Goal: Navigation & Orientation: Find specific page/section

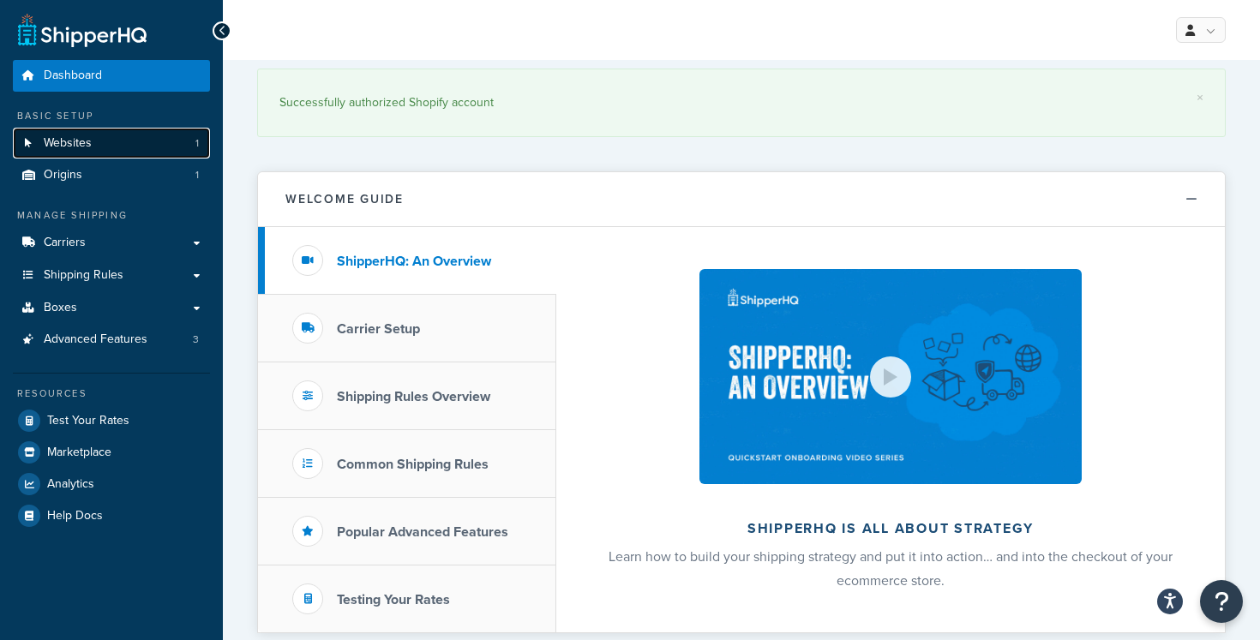
click at [172, 129] on link "Websites 1" at bounding box center [111, 144] width 197 height 32
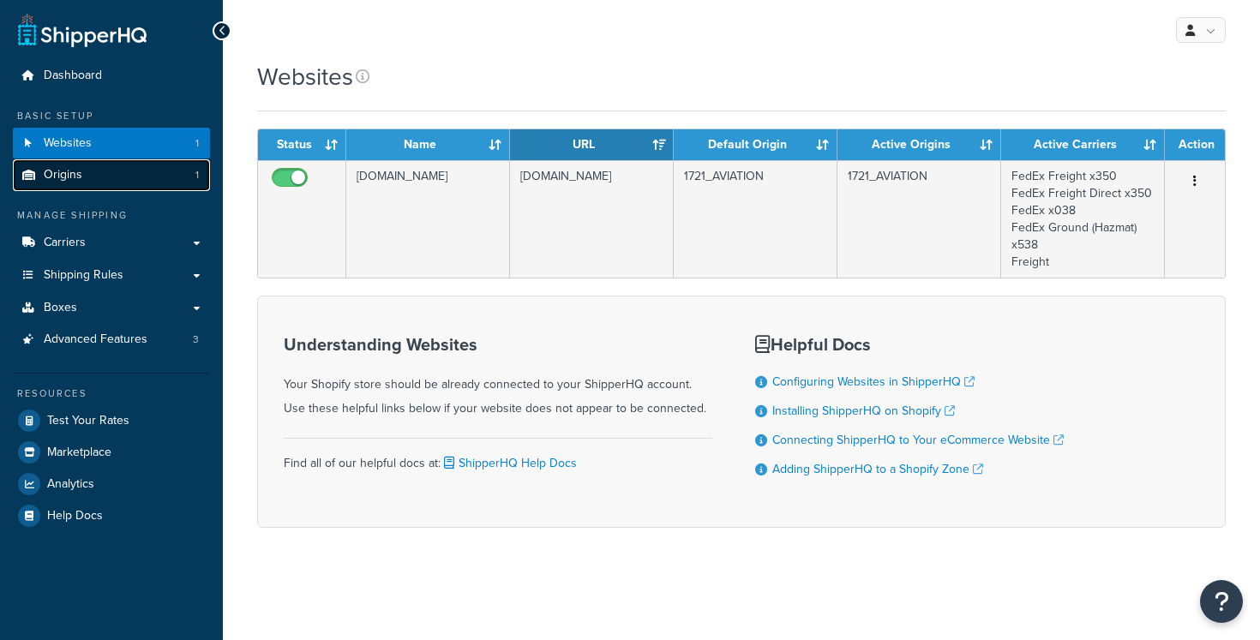
click at [171, 169] on link "Origins 1" at bounding box center [111, 175] width 197 height 32
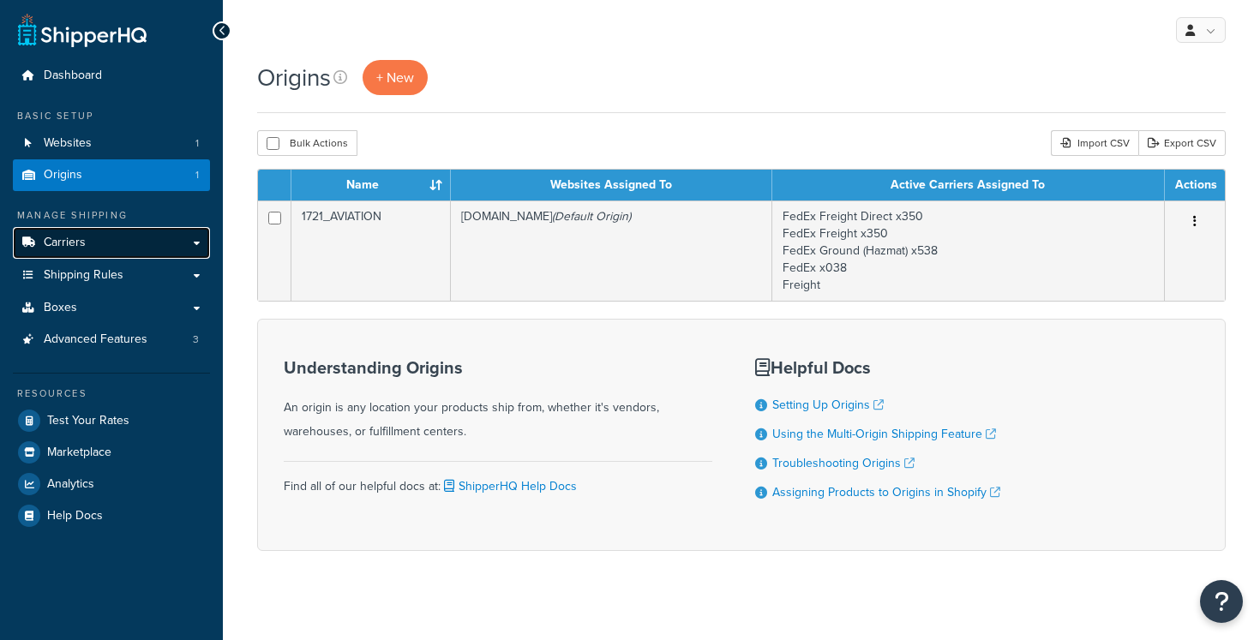
click at [153, 250] on link "Carriers" at bounding box center [111, 243] width 197 height 32
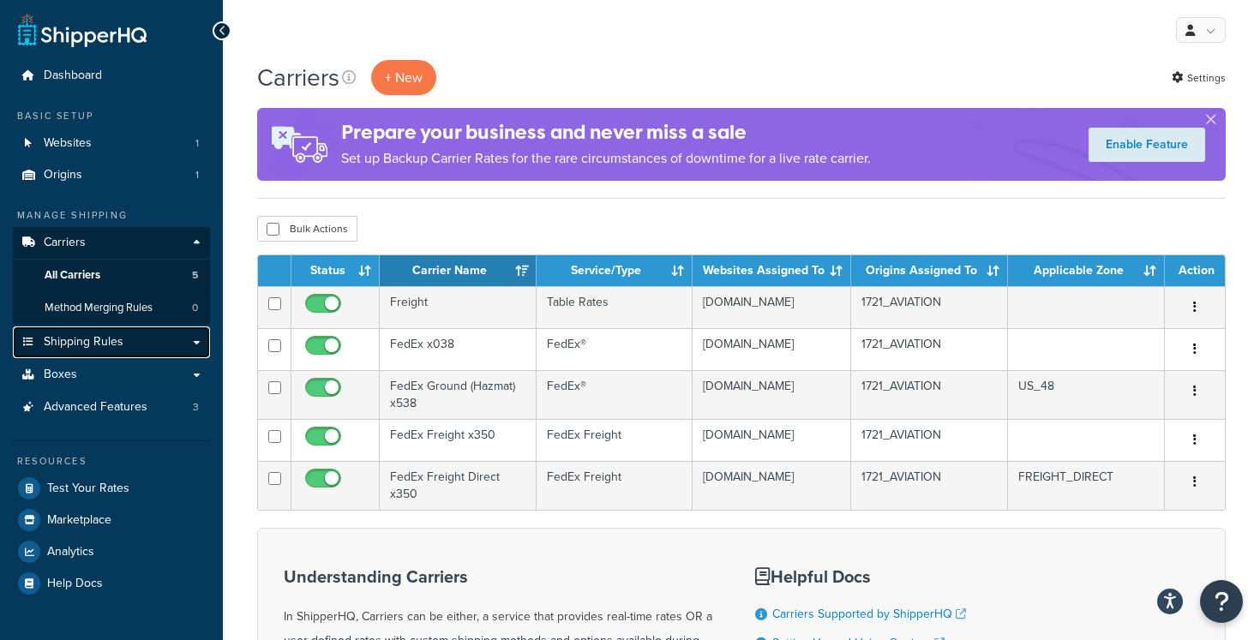
click at [136, 351] on link "Shipping Rules" at bounding box center [111, 343] width 197 height 32
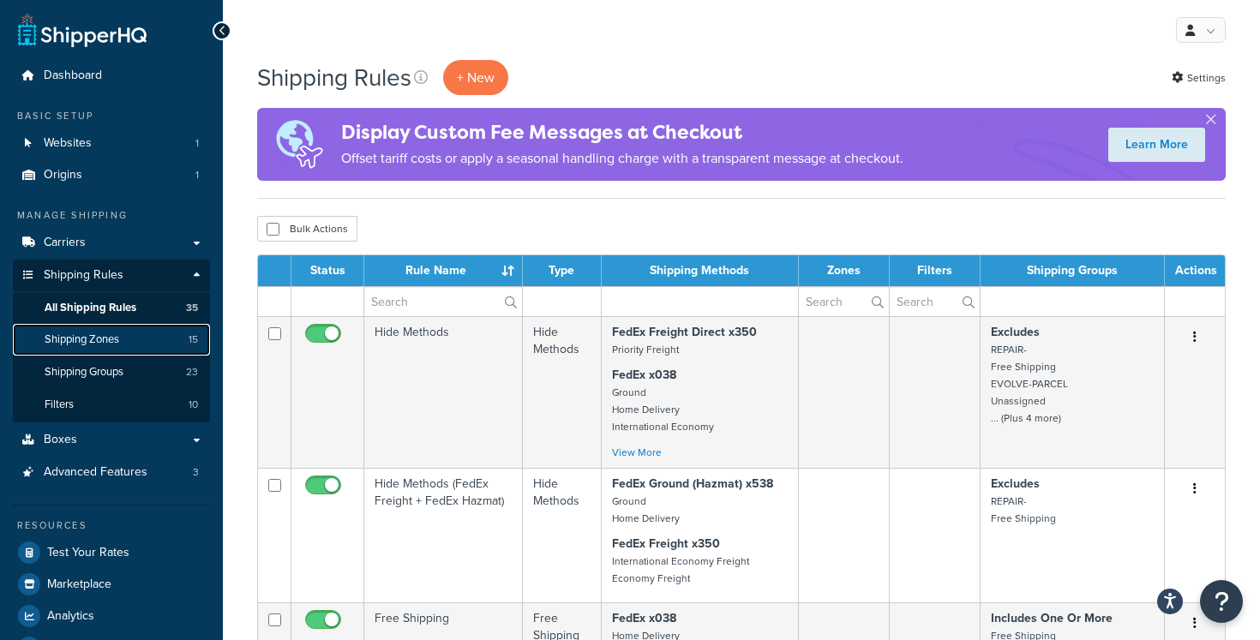
click at [156, 349] on link "Shipping Zones 15" at bounding box center [111, 340] width 197 height 32
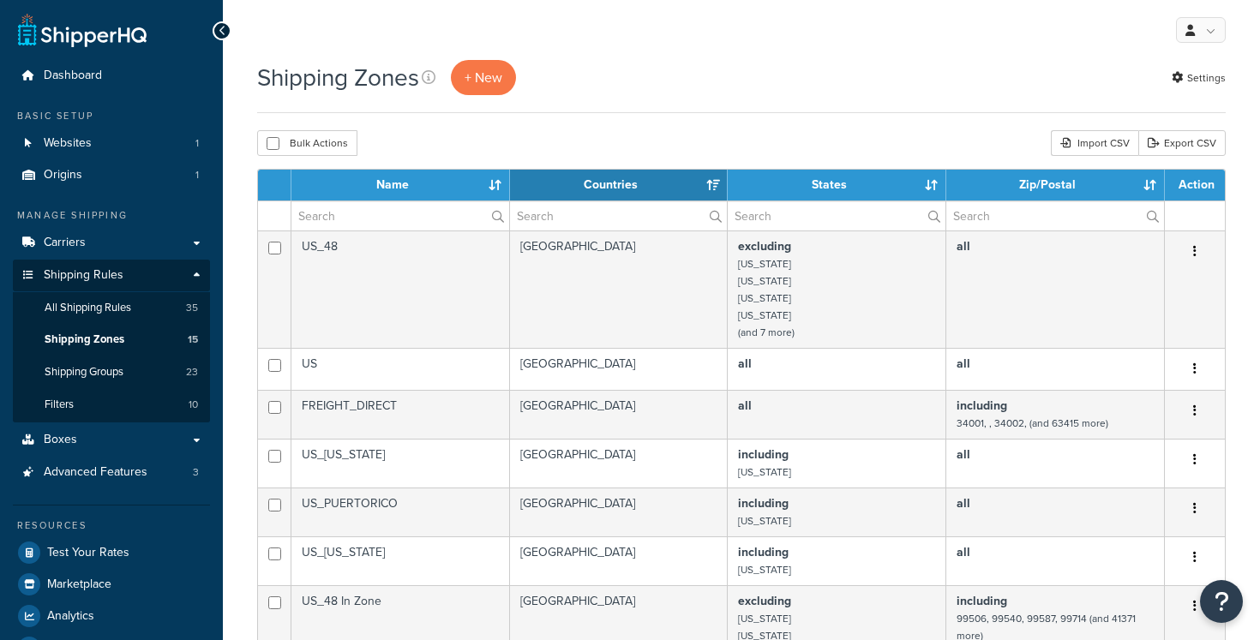
select select "15"
click at [141, 317] on link "All Shipping Rules 35" at bounding box center [111, 308] width 197 height 32
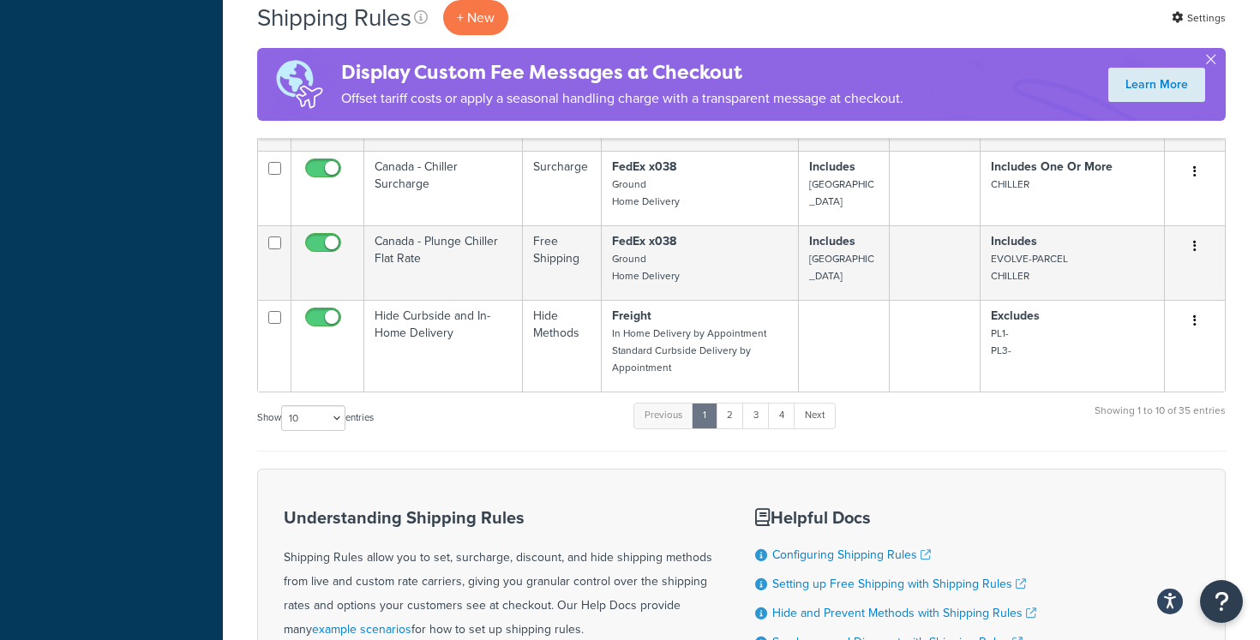
scroll to position [1065, 0]
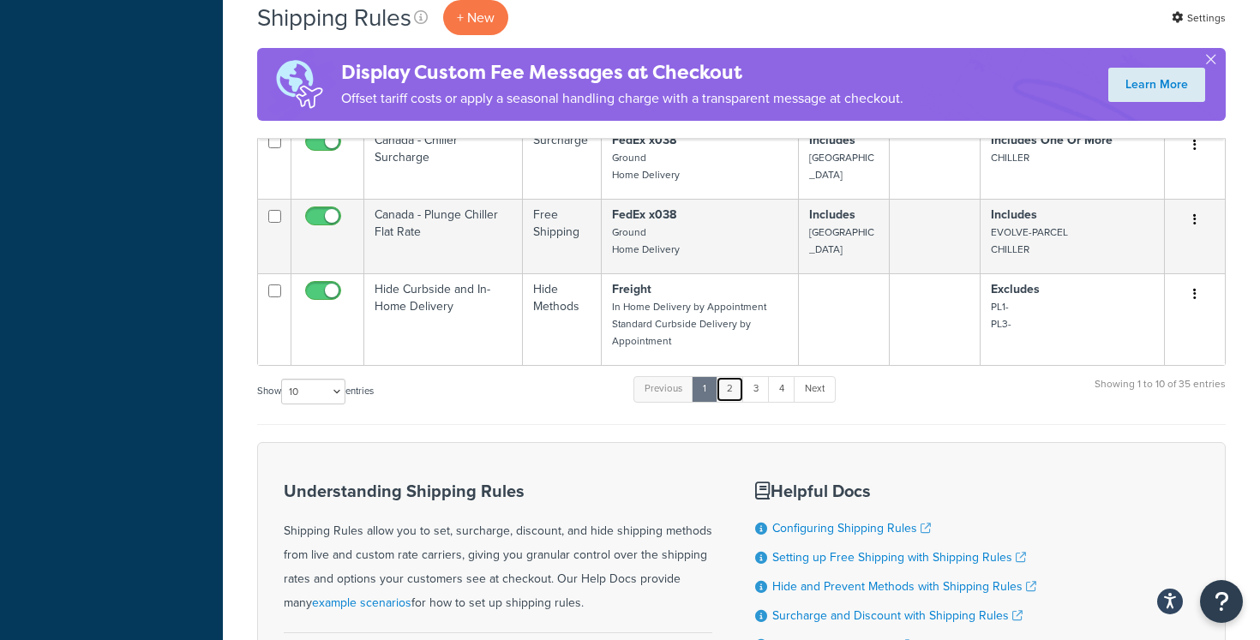
click at [727, 386] on link "2" at bounding box center [730, 389] width 28 height 26
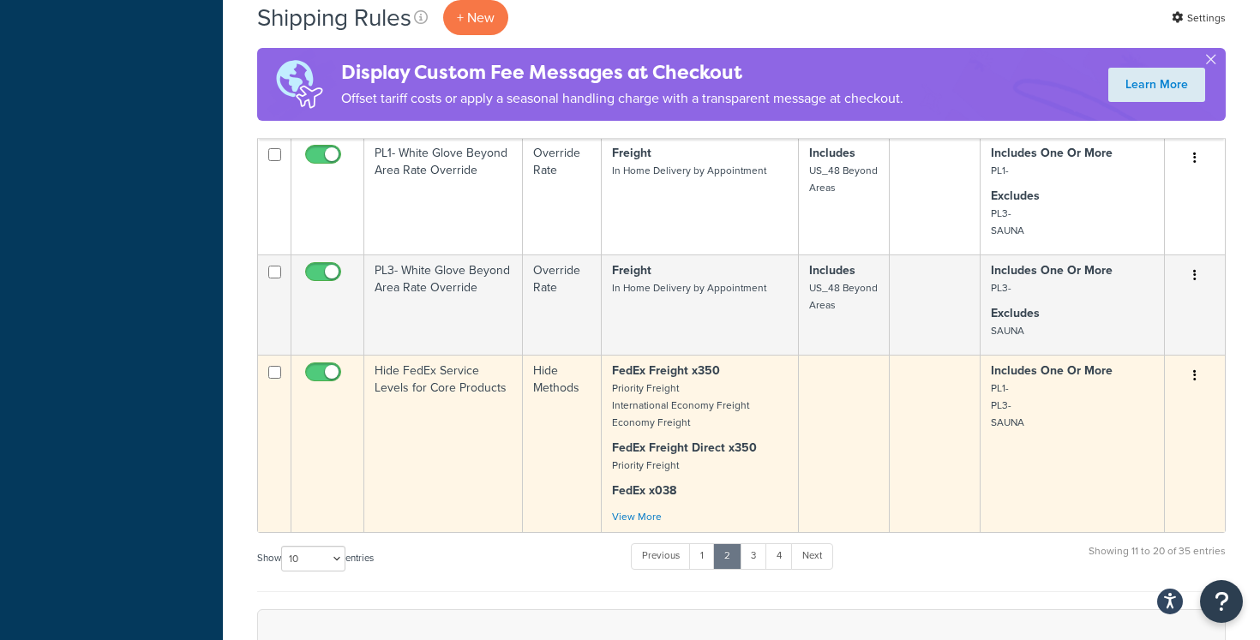
scroll to position [891, 0]
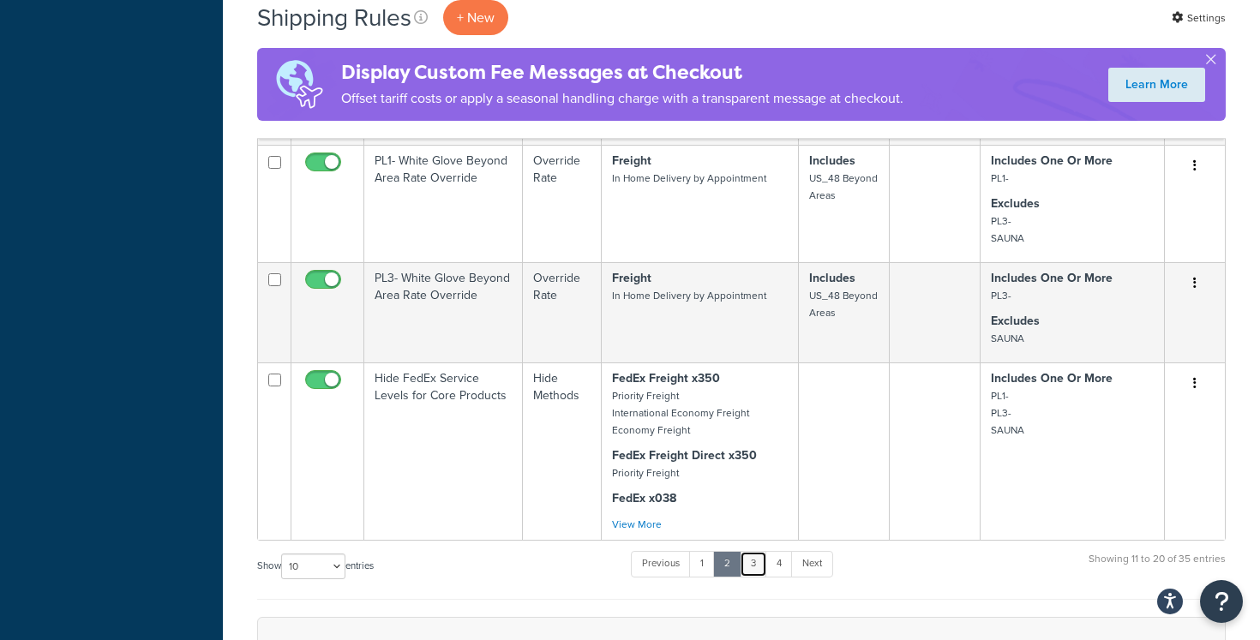
click at [757, 567] on link "3" at bounding box center [753, 564] width 27 height 26
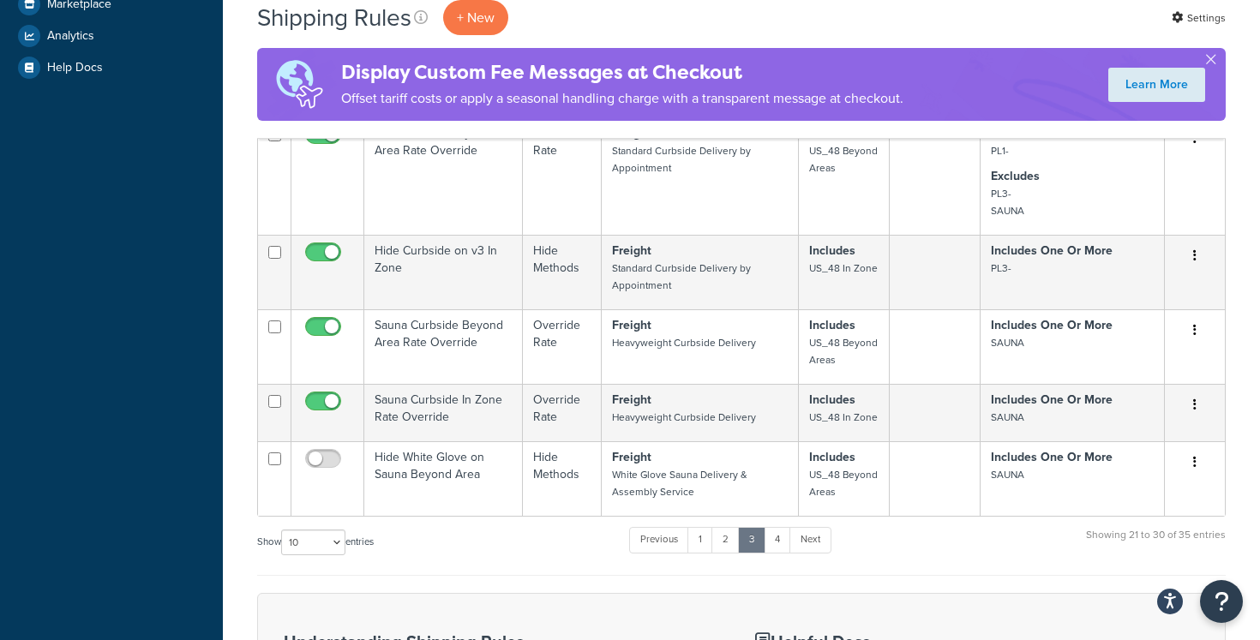
scroll to position [581, 0]
click at [785, 531] on link "4" at bounding box center [777, 539] width 27 height 26
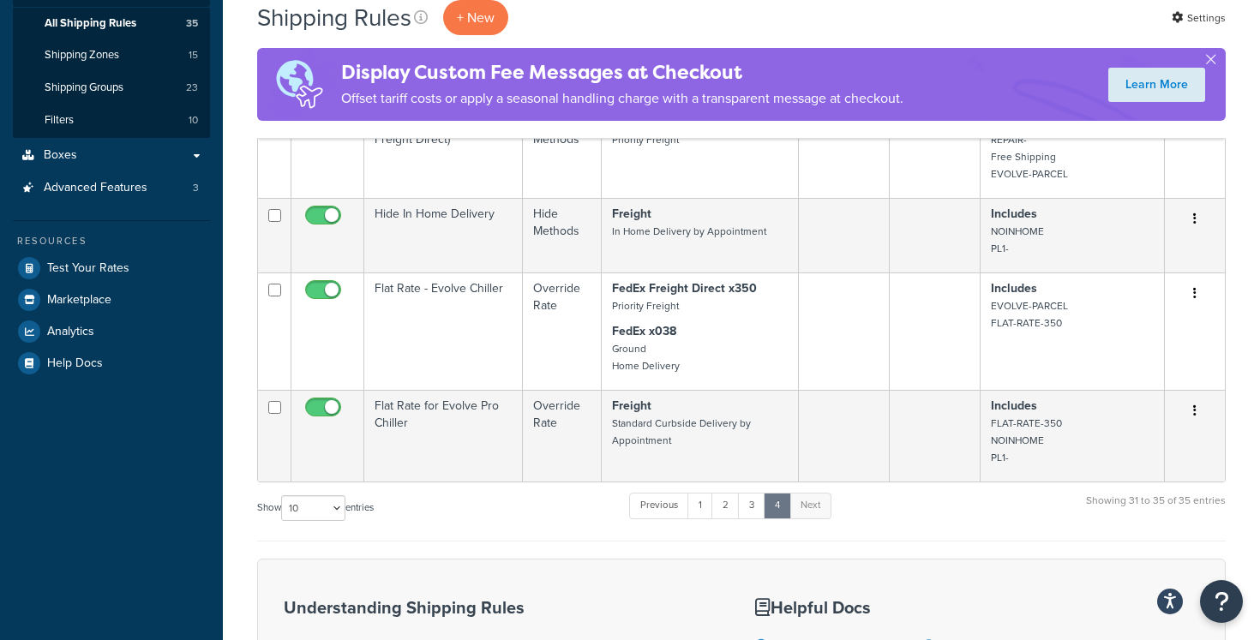
scroll to position [295, 0]
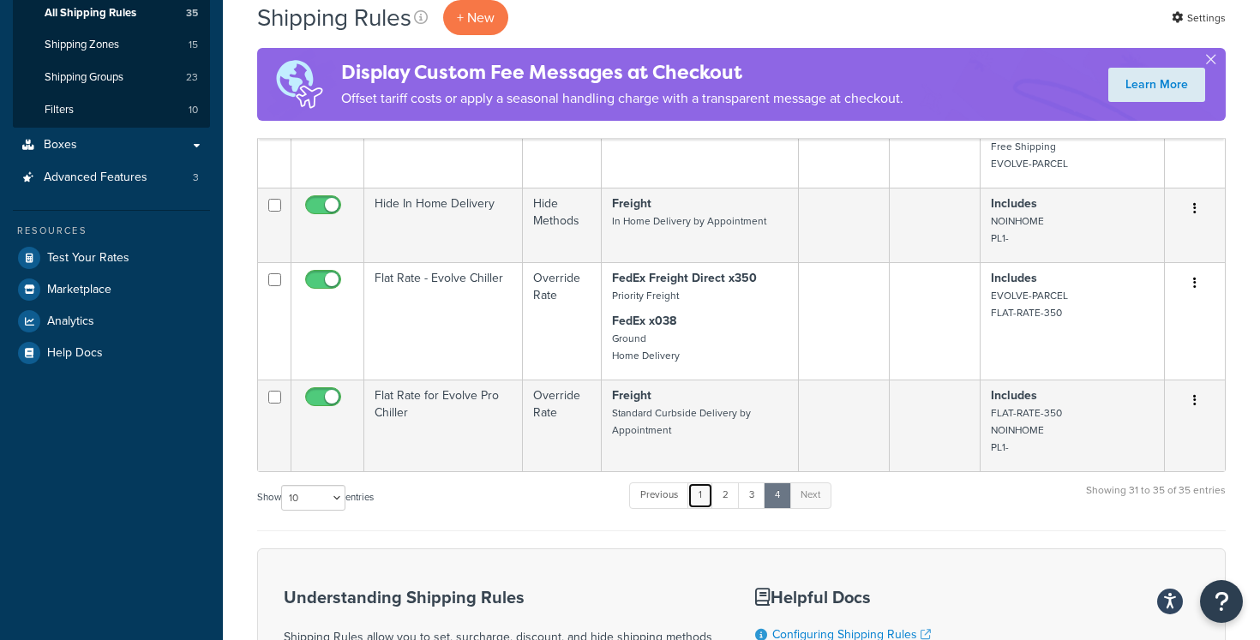
click at [708, 494] on link "1" at bounding box center [700, 496] width 26 height 26
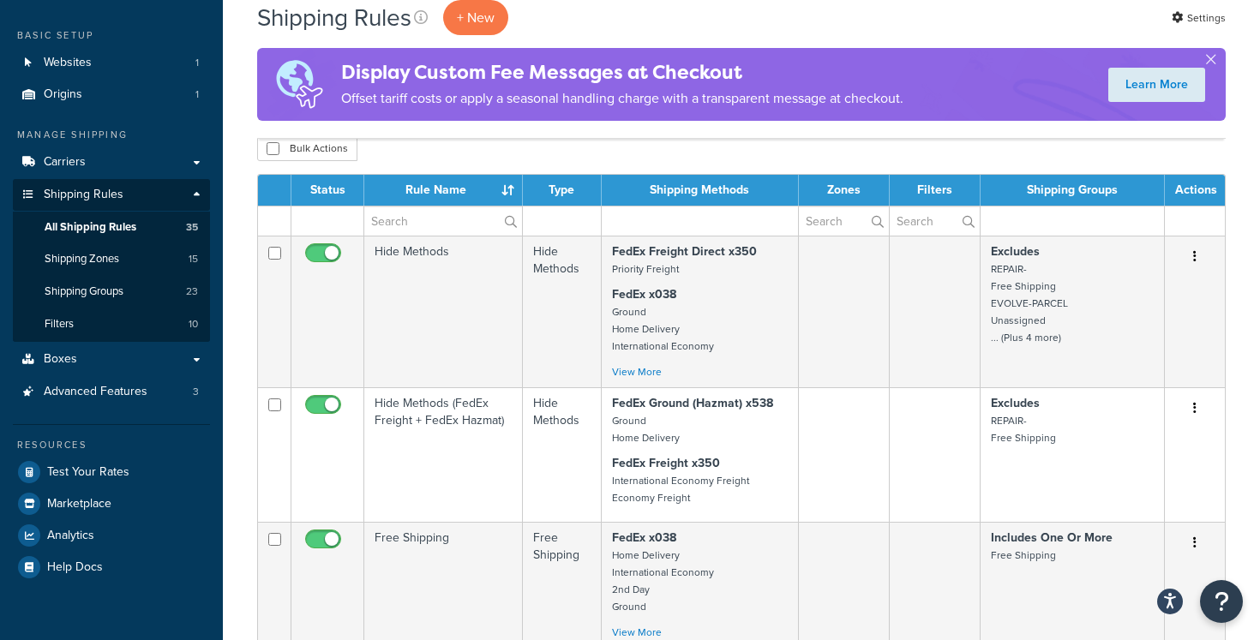
scroll to position [0, 0]
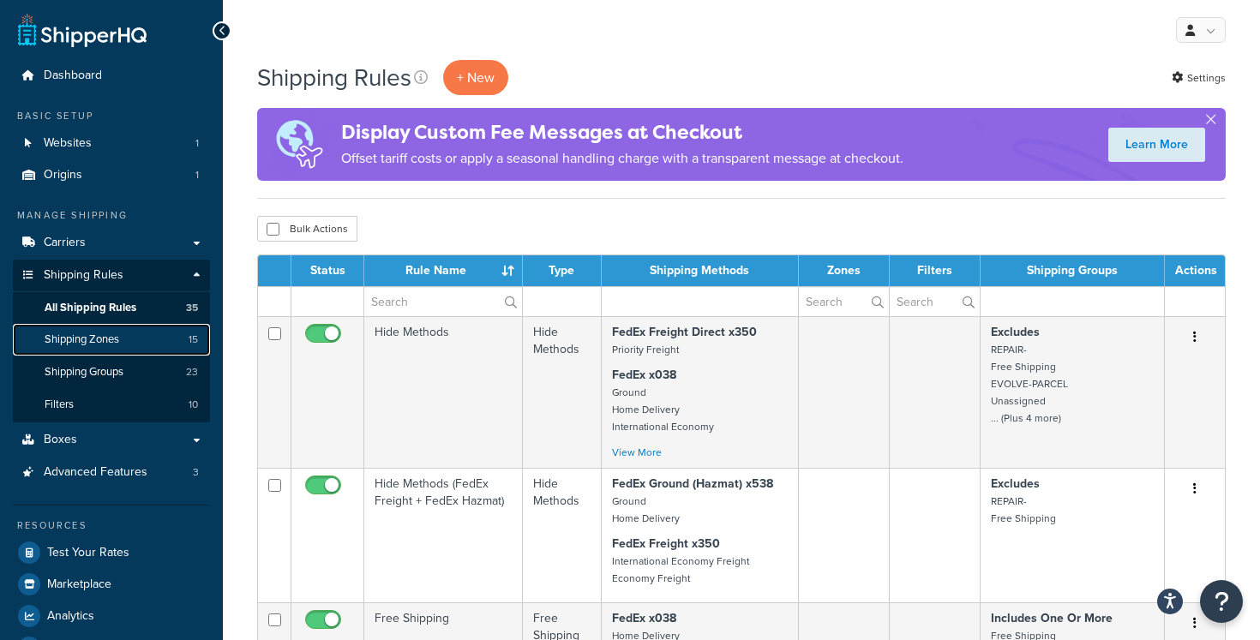
click at [126, 334] on link "Shipping Zones 15" at bounding box center [111, 340] width 197 height 32
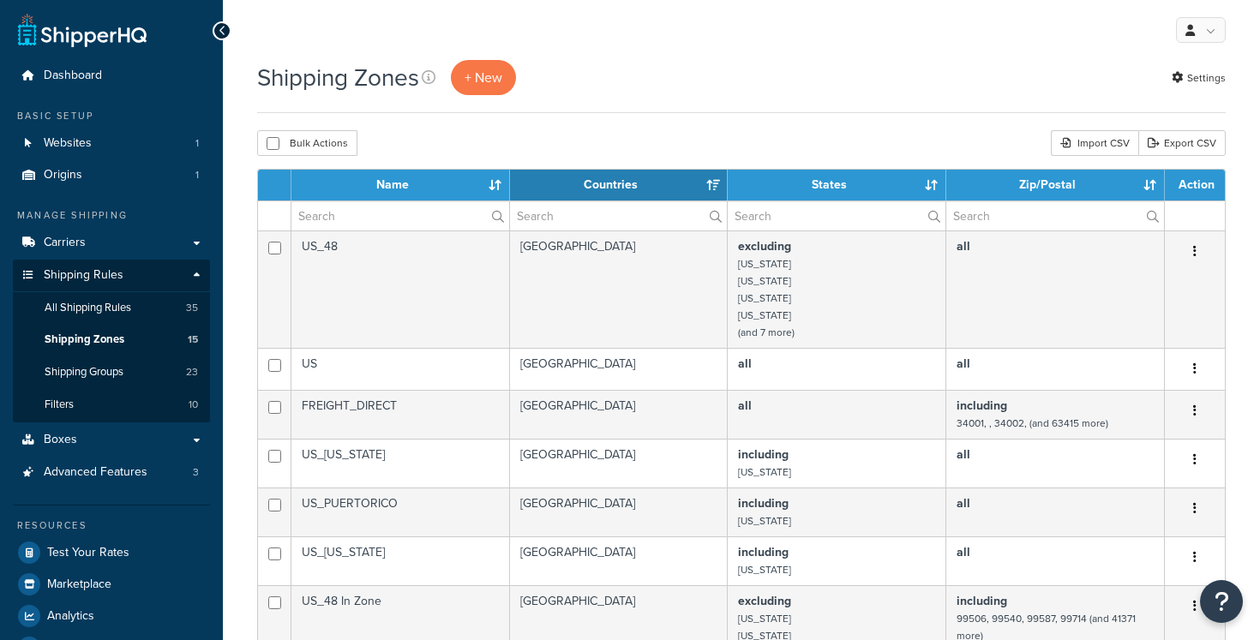
select select "15"
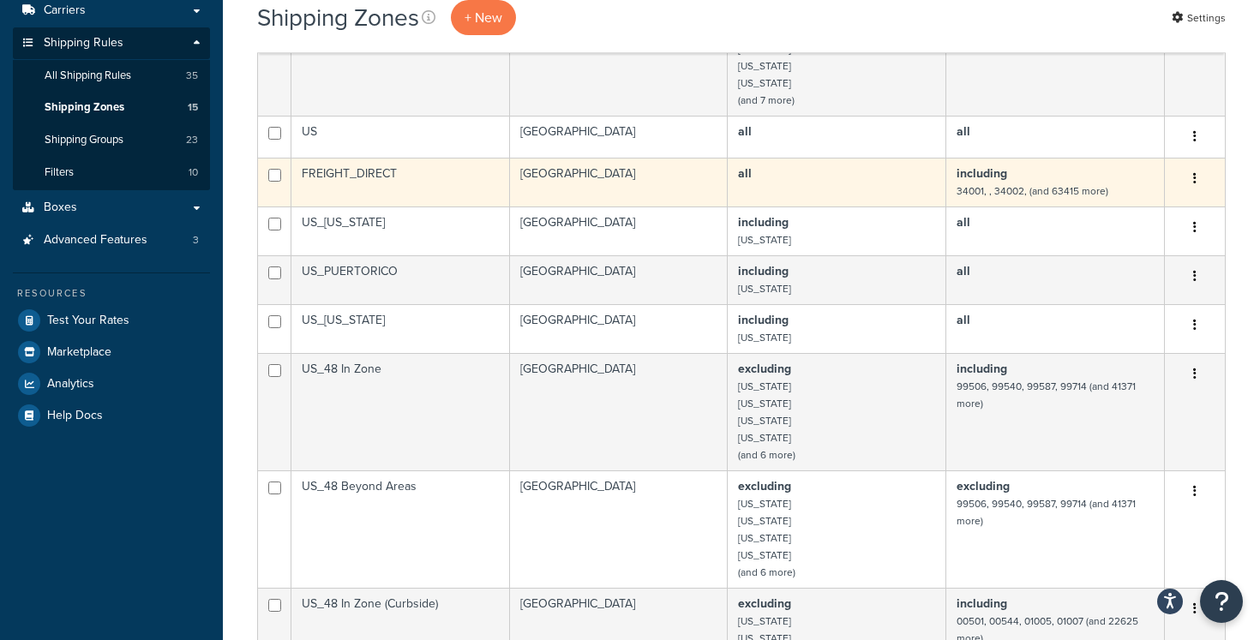
scroll to position [234, 0]
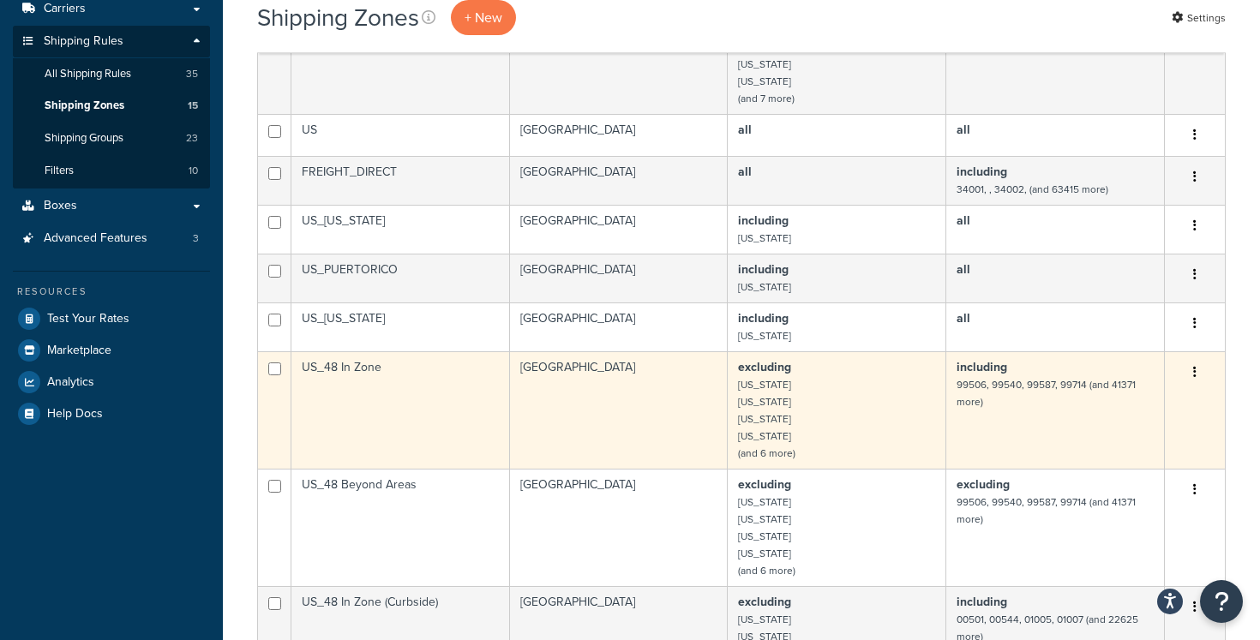
click at [440, 408] on td "US_48 In Zone" at bounding box center [400, 409] width 219 height 117
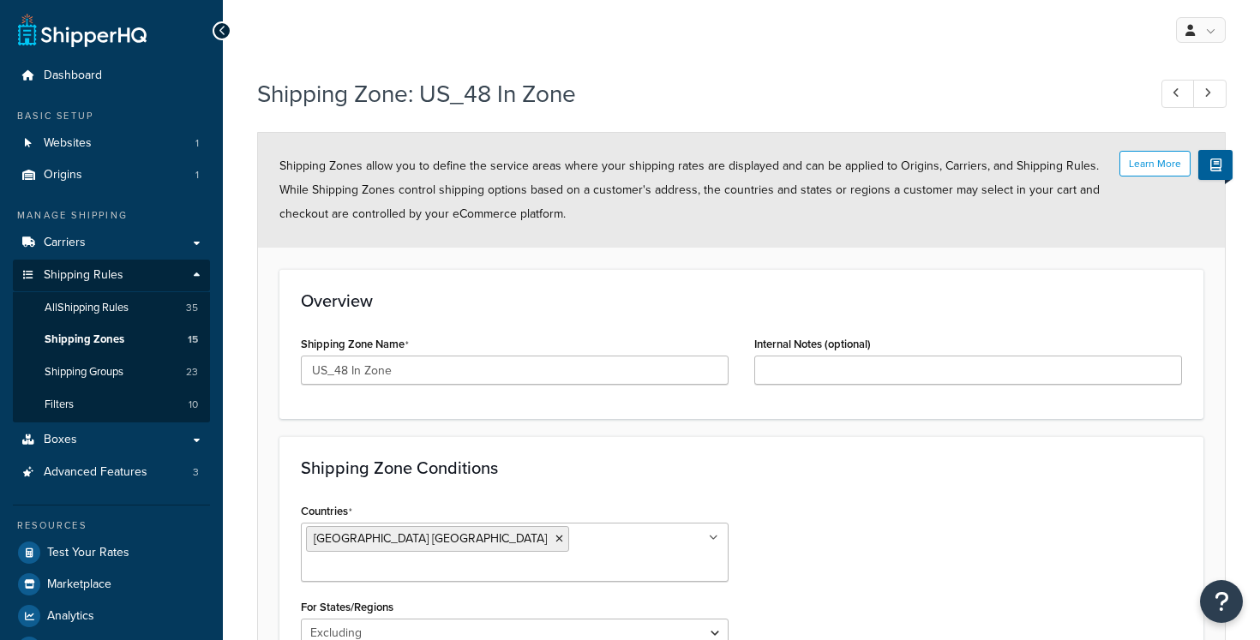
select select "excluding"
select select "including"
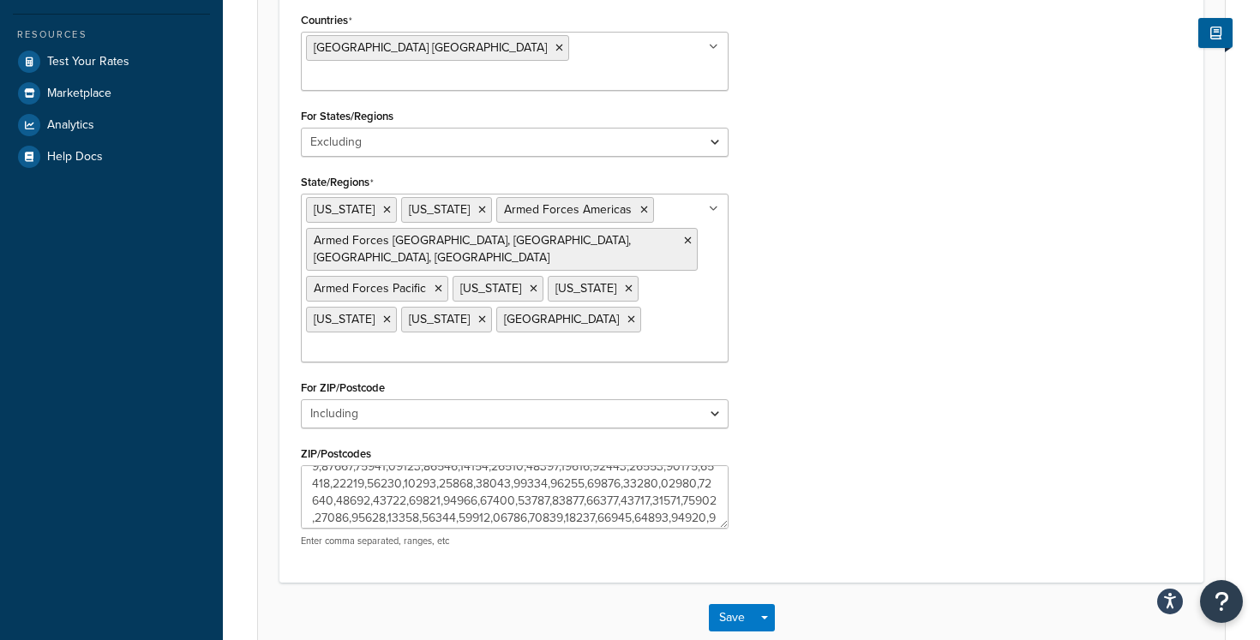
scroll to position [99, 0]
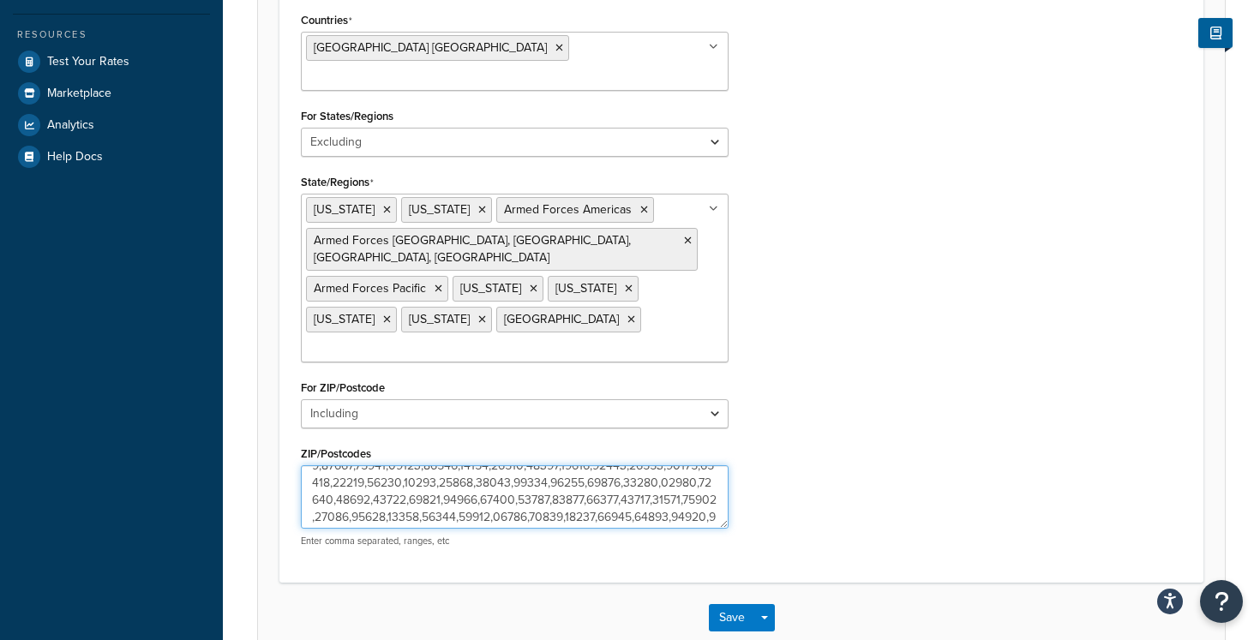
click at [467, 473] on textarea "ZIP/Postcodes" at bounding box center [515, 496] width 428 height 63
